Goal: Information Seeking & Learning: Learn about a topic

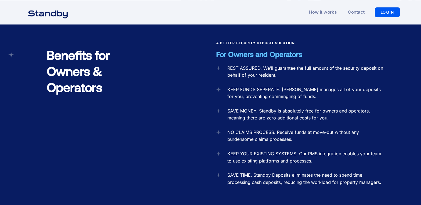
scroll to position [509, 0]
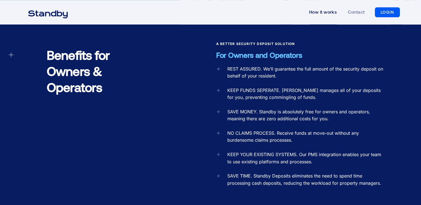
click at [325, 13] on link "How it works" at bounding box center [323, 12] width 28 height 26
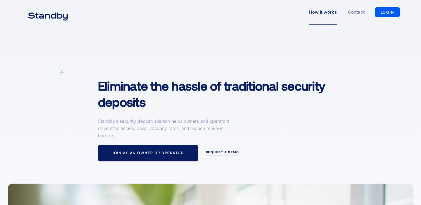
click at [385, 11] on link "LOGIN" at bounding box center [387, 12] width 25 height 10
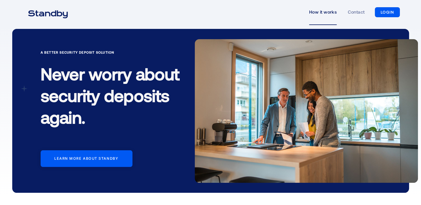
click at [326, 15] on link "How it works" at bounding box center [323, 12] width 28 height 26
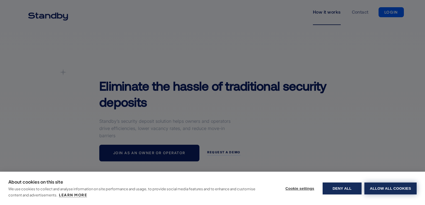
click at [383, 190] on button "Allow all cookies" at bounding box center [391, 189] width 52 height 12
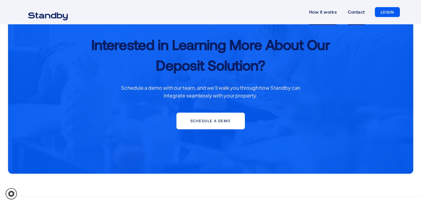
scroll to position [1077, 0]
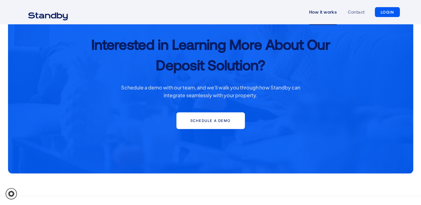
click at [390, 13] on link "LOGIN" at bounding box center [387, 12] width 25 height 10
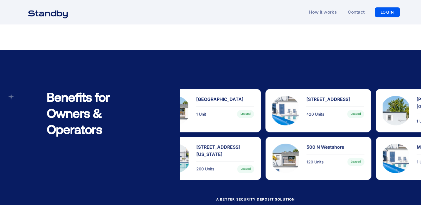
scroll to position [380, 0]
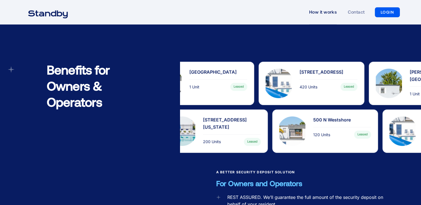
click at [325, 8] on link "How it works" at bounding box center [323, 12] width 28 height 26
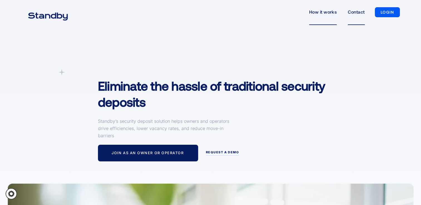
click at [357, 15] on link "Contact" at bounding box center [356, 12] width 17 height 26
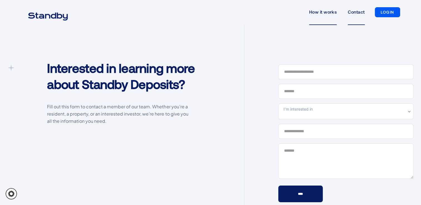
click at [329, 14] on link "How it works" at bounding box center [323, 12] width 28 height 26
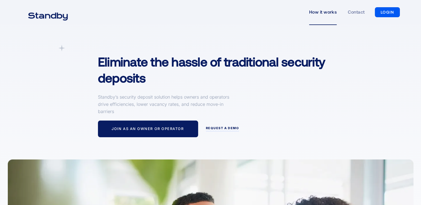
scroll to position [24, 0]
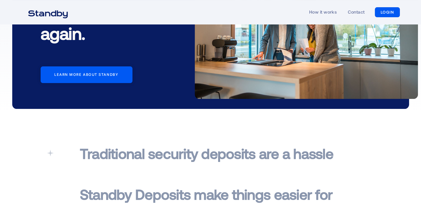
scroll to position [87, 0]
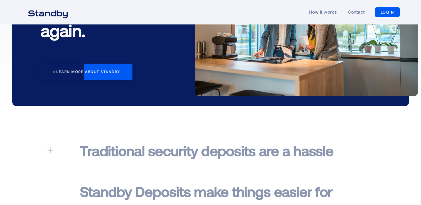
click at [106, 67] on link "Learn more about standby" at bounding box center [87, 72] width 92 height 17
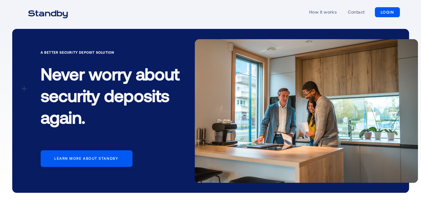
click at [59, 21] on div "How it works Contact LOGIN LOGIN" at bounding box center [210, 12] width 379 height 26
click at [56, 20] on img "home" at bounding box center [48, 14] width 54 height 14
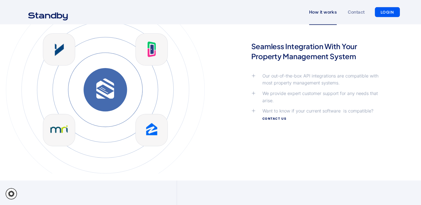
scroll to position [1281, 0]
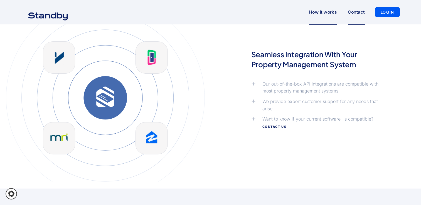
click at [359, 18] on link "Contact" at bounding box center [356, 12] width 17 height 26
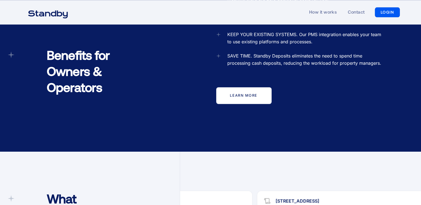
scroll to position [627, 0]
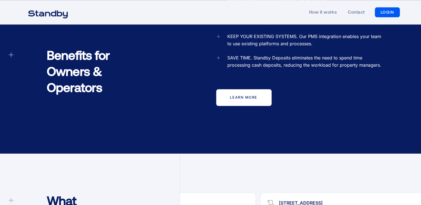
click at [236, 89] on link "learn more" at bounding box center [243, 97] width 55 height 17
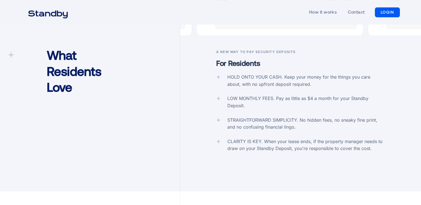
scroll to position [855, 0]
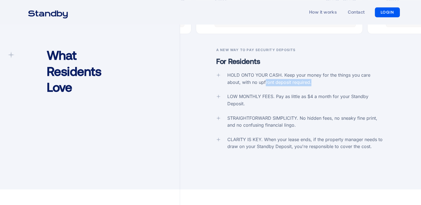
drag, startPoint x: 251, startPoint y: 72, endPoint x: 302, endPoint y: 72, distance: 50.7
click at [302, 72] on div "HOLD ONTO YOUR CASH. Keep your money for the things you care about, with no upf…" at bounding box center [306, 79] width 158 height 14
drag, startPoint x: 302, startPoint y: 72, endPoint x: 282, endPoint y: 91, distance: 27.8
click at [282, 93] on div "LOW MONTHLY FEES. Pay as little as $4 a month for your Standby Deposit." at bounding box center [306, 100] width 158 height 14
drag, startPoint x: 276, startPoint y: 86, endPoint x: 371, endPoint y: 90, distance: 95.0
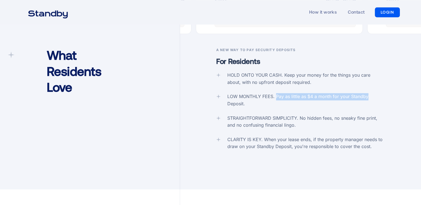
click at [371, 93] on div "LOW MONTHLY FEES. Pay as little as $4 a month for your Standby Deposit." at bounding box center [306, 100] width 158 height 14
drag, startPoint x: 371, startPoint y: 90, endPoint x: 305, endPoint y: 95, distance: 66.1
click at [305, 95] on div "LOW MONTHLY FEES. Pay as little as $4 a month for your Standby Deposit." at bounding box center [306, 100] width 158 height 14
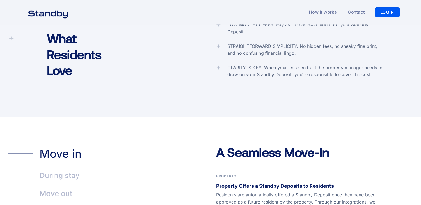
scroll to position [910, 0]
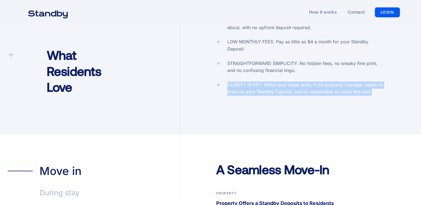
drag, startPoint x: 228, startPoint y: 75, endPoint x: 380, endPoint y: 87, distance: 152.7
click at [380, 87] on div "A New Way To Pay Security Deposits For Residents HOLD ONTO YOUR CASH. Keep your…" at bounding box center [300, 63] width 241 height 142
drag, startPoint x: 380, startPoint y: 87, endPoint x: 341, endPoint y: 89, distance: 39.6
click at [341, 89] on div "A New Way To Pay Security Deposits For Residents HOLD ONTO YOUR CASH. Keep your…" at bounding box center [300, 63] width 241 height 142
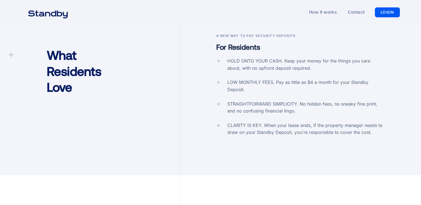
scroll to position [876, 0]
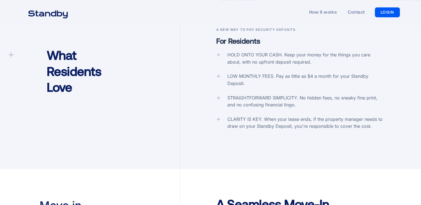
click at [217, 74] on icon at bounding box center [218, 76] width 4 height 4
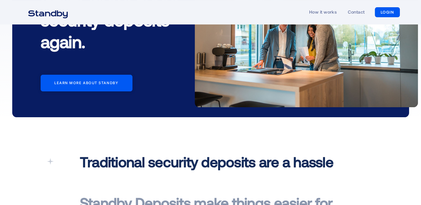
scroll to position [0, 0]
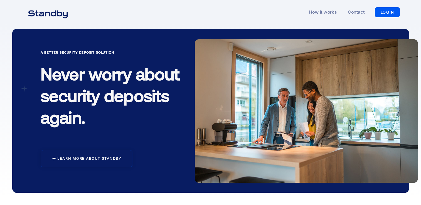
click at [117, 159] on div "Learn more about standby" at bounding box center [89, 159] width 64 height 4
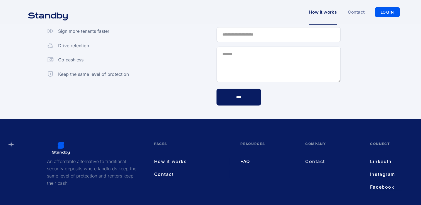
scroll to position [1537, 0]
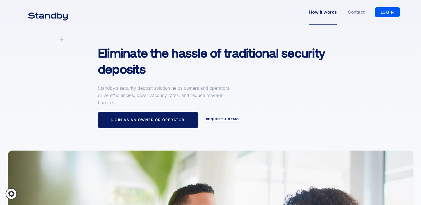
scroll to position [33, 0]
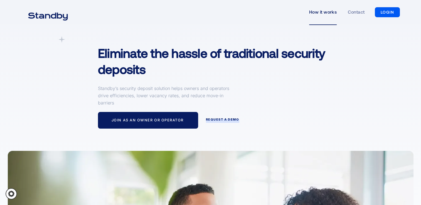
click at [209, 118] on div "request a demo" at bounding box center [222, 120] width 33 height 4
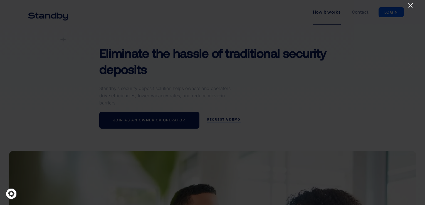
click at [411, 3] on icon "Close" at bounding box center [410, 5] width 7 height 7
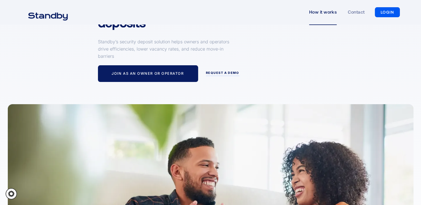
scroll to position [0, 0]
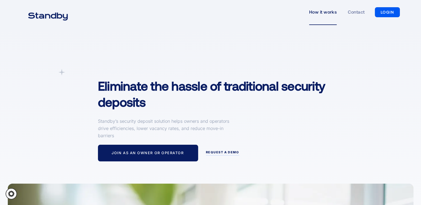
click at [54, 15] on img "home" at bounding box center [48, 16] width 54 height 14
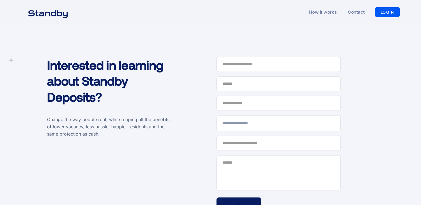
scroll to position [1462, 0]
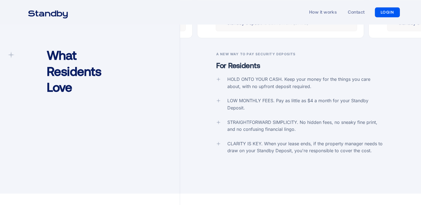
scroll to position [875, 0]
